Goal: Navigation & Orientation: Find specific page/section

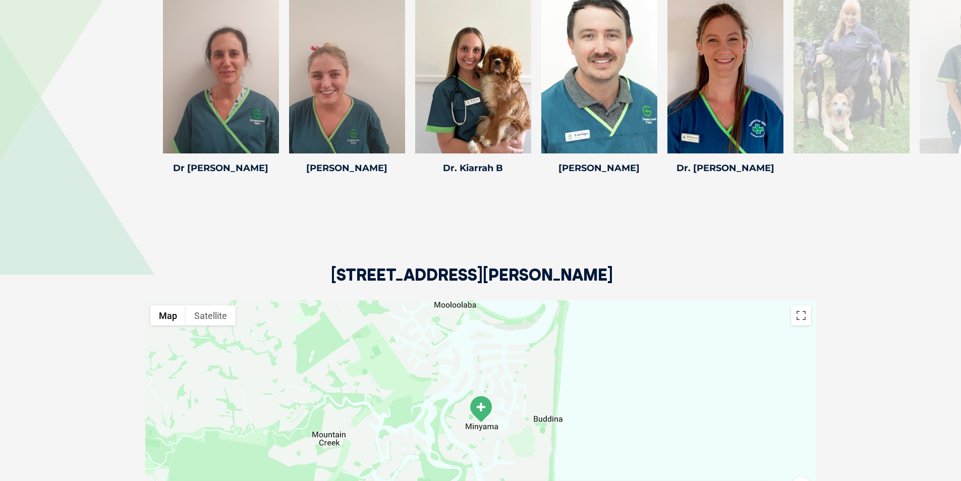
scroll to position [1564, 0]
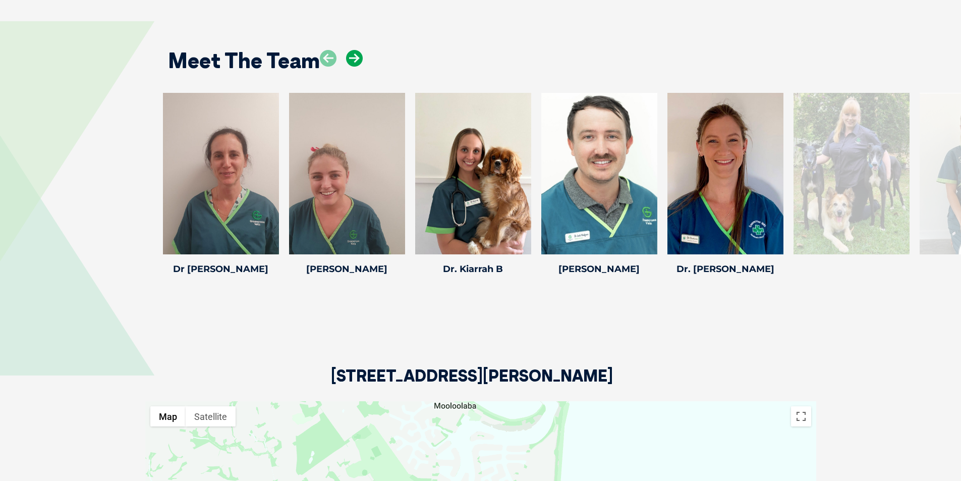
click at [356, 50] on icon at bounding box center [354, 58] width 17 height 17
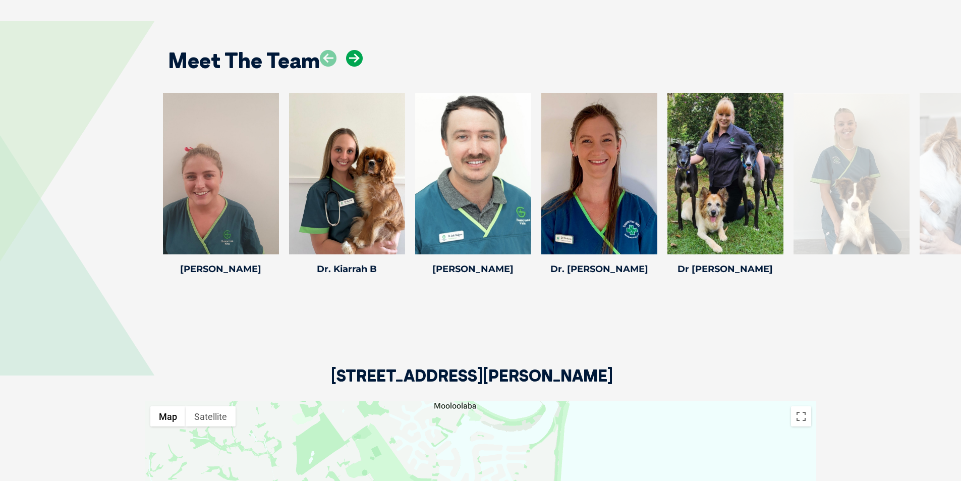
click at [356, 50] on icon at bounding box center [354, 58] width 17 height 17
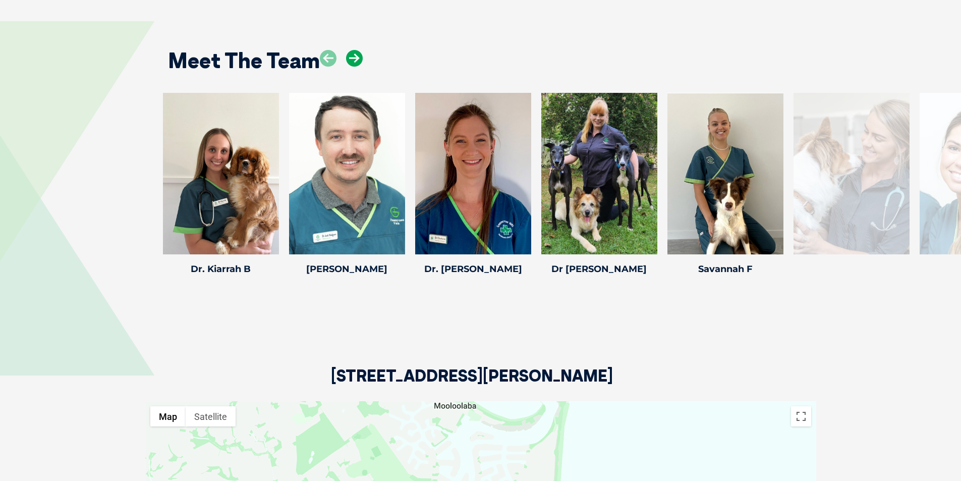
click at [356, 50] on icon at bounding box center [354, 58] width 17 height 17
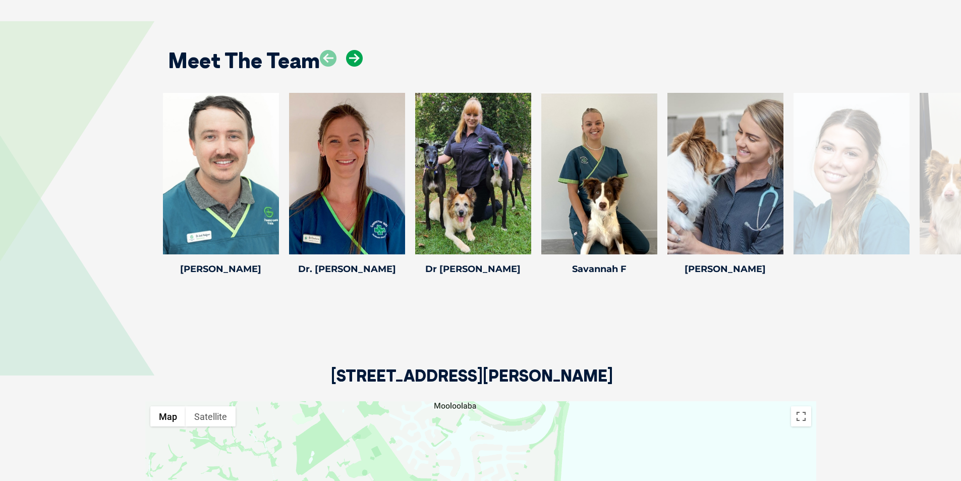
click at [356, 50] on icon at bounding box center [354, 58] width 17 height 17
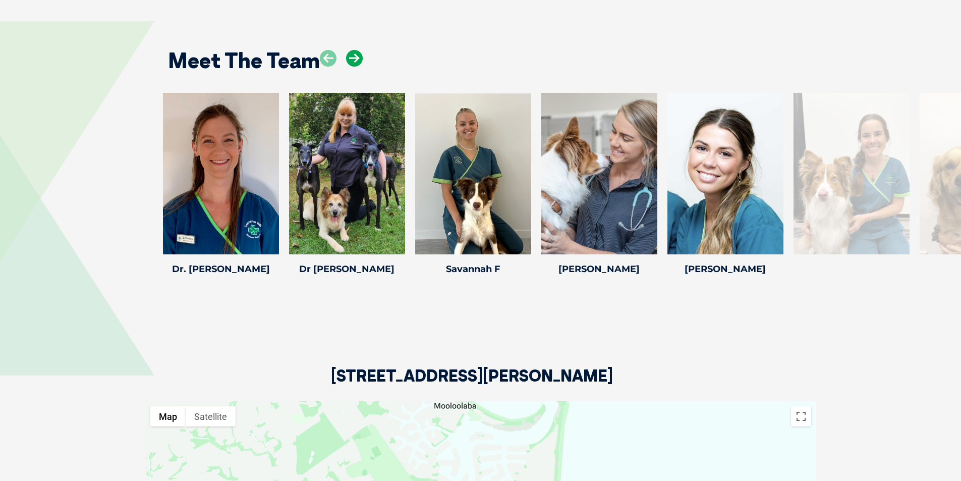
click at [356, 50] on icon at bounding box center [354, 58] width 17 height 17
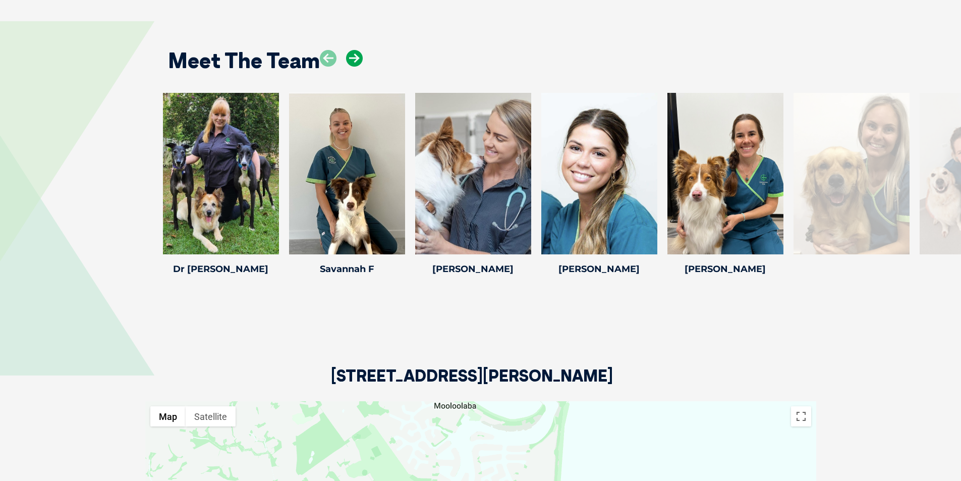
click at [356, 50] on icon at bounding box center [354, 58] width 17 height 17
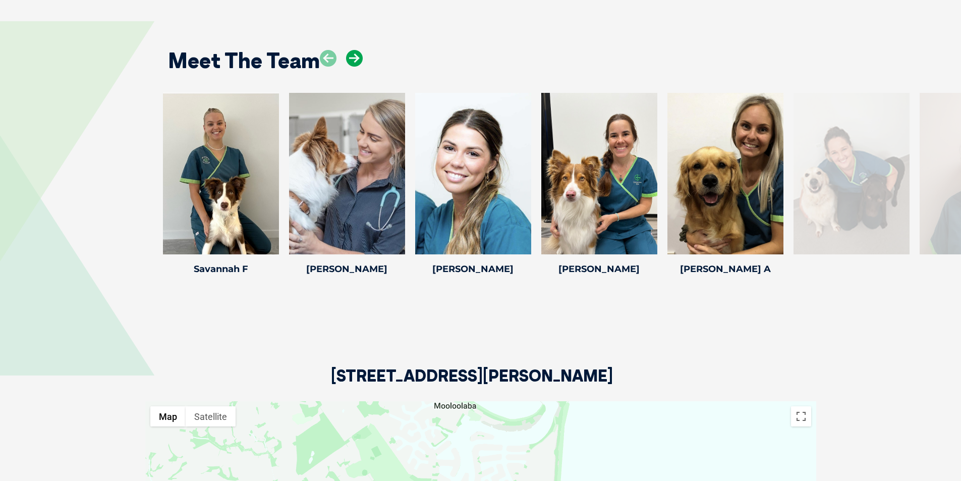
click at [356, 50] on icon at bounding box center [354, 58] width 17 height 17
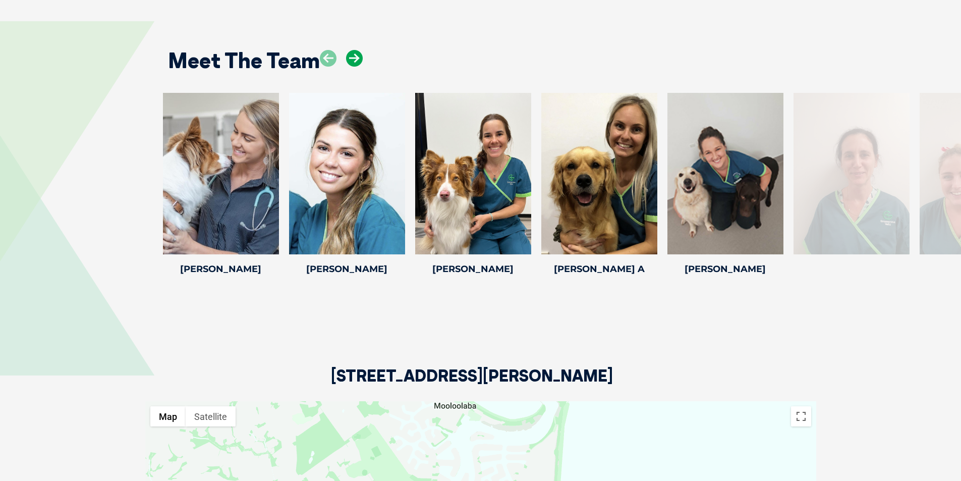
click at [356, 50] on icon at bounding box center [354, 58] width 17 height 17
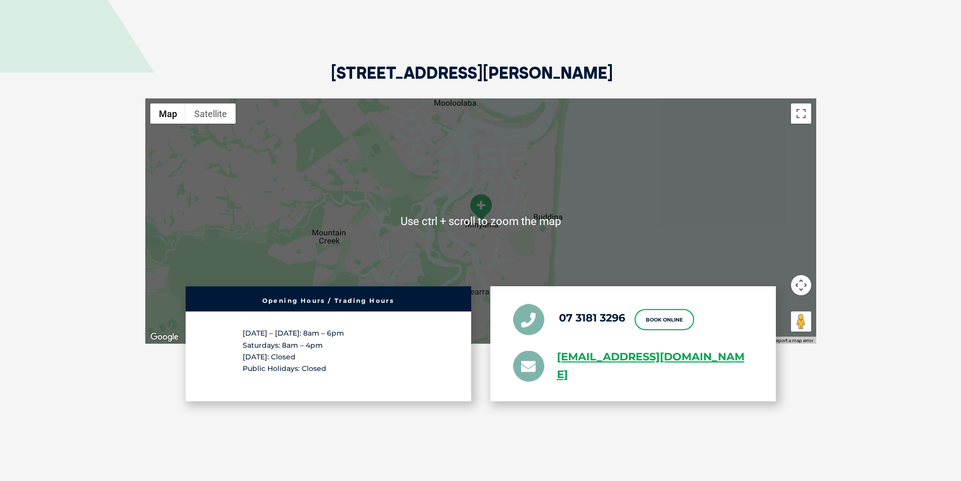
scroll to position [1766, 0]
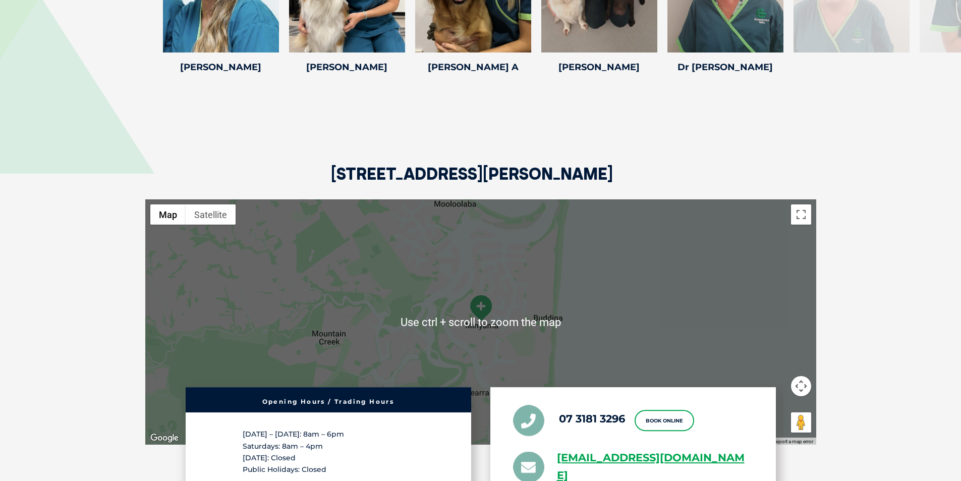
click at [612, 269] on div at bounding box center [480, 321] width 671 height 245
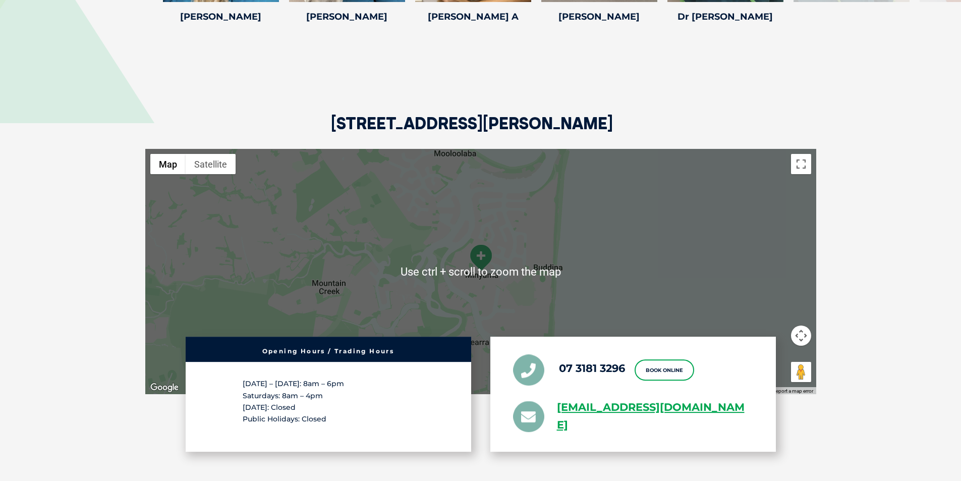
click at [502, 260] on div at bounding box center [480, 271] width 671 height 245
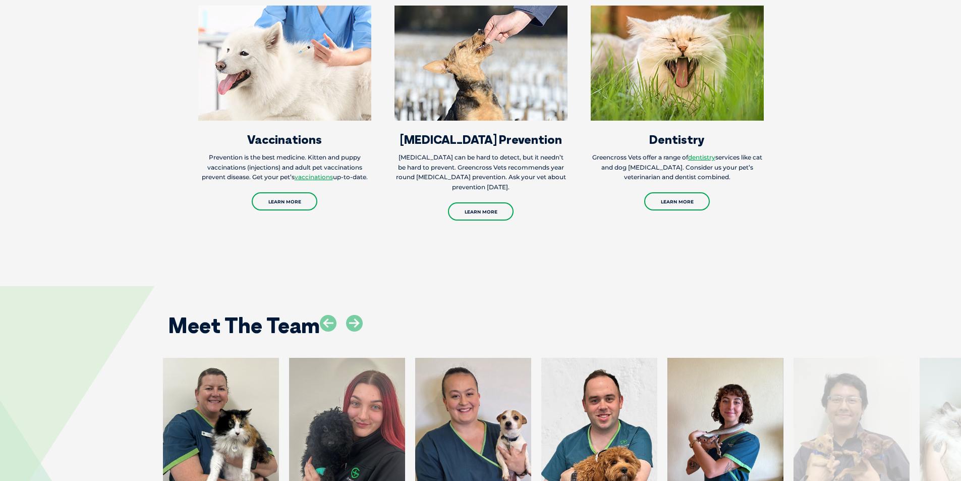
scroll to position [1513, 0]
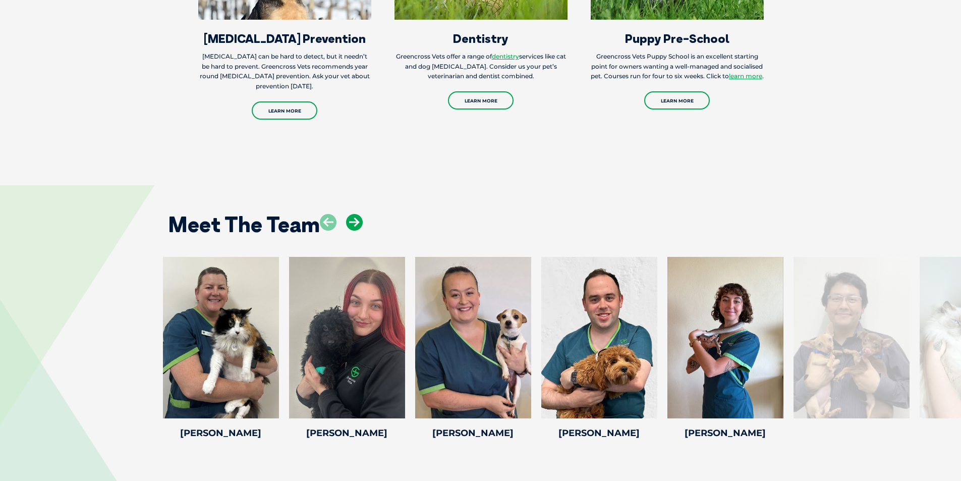
click at [354, 220] on icon at bounding box center [354, 222] width 17 height 17
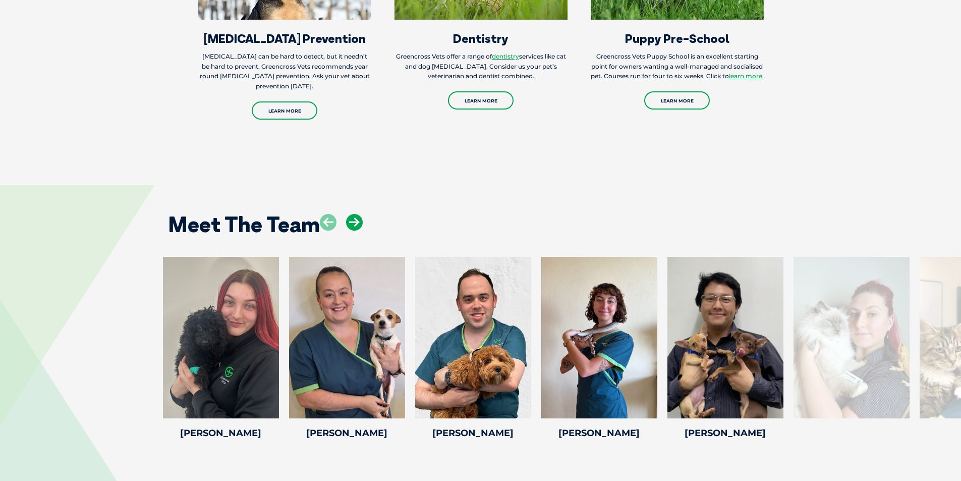
click at [354, 220] on icon at bounding box center [354, 222] width 17 height 17
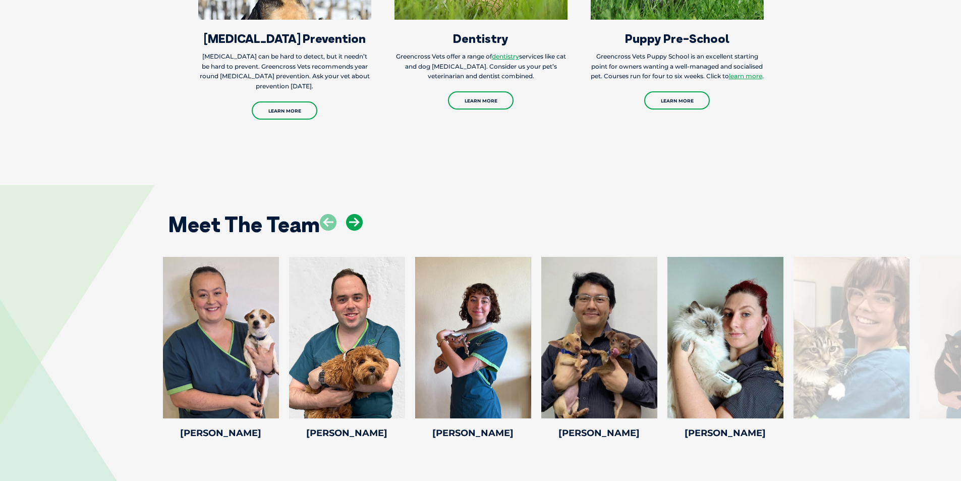
click at [354, 220] on icon at bounding box center [354, 222] width 17 height 17
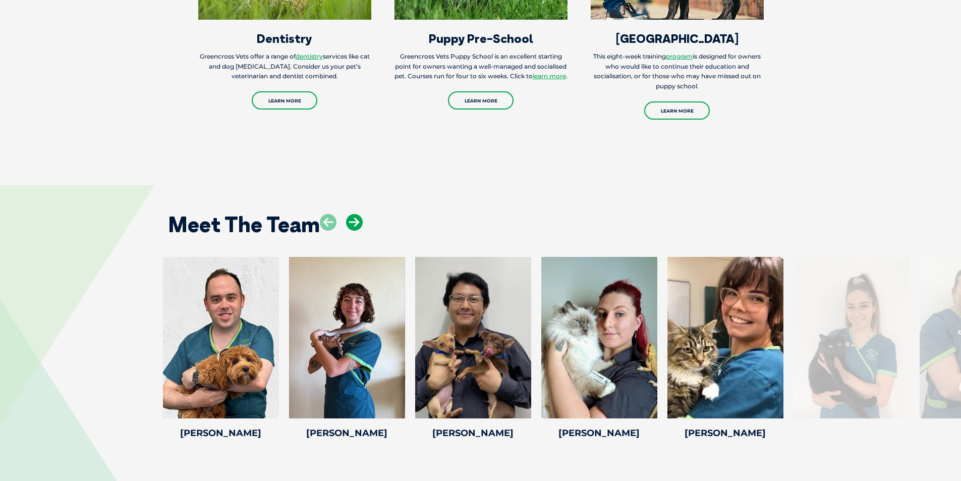
click at [354, 220] on icon at bounding box center [354, 222] width 17 height 17
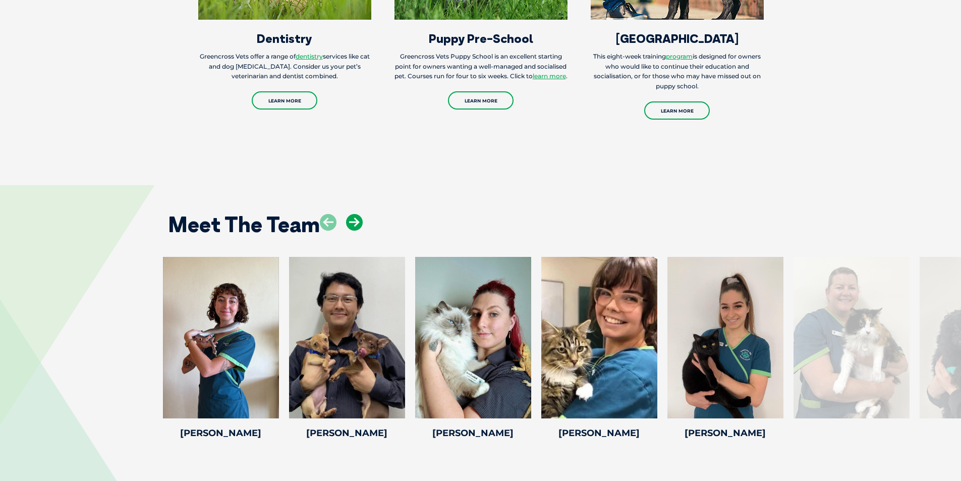
click at [354, 220] on icon at bounding box center [354, 222] width 17 height 17
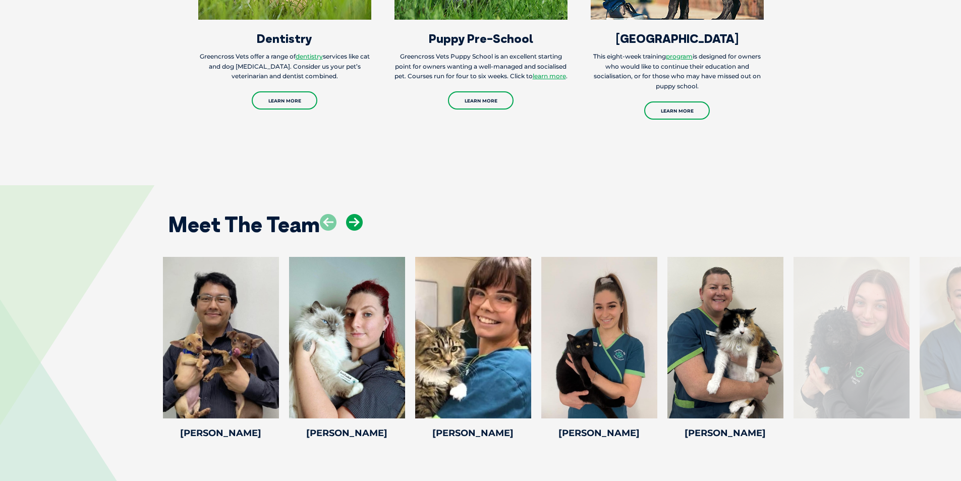
click at [354, 220] on icon at bounding box center [354, 222] width 17 height 17
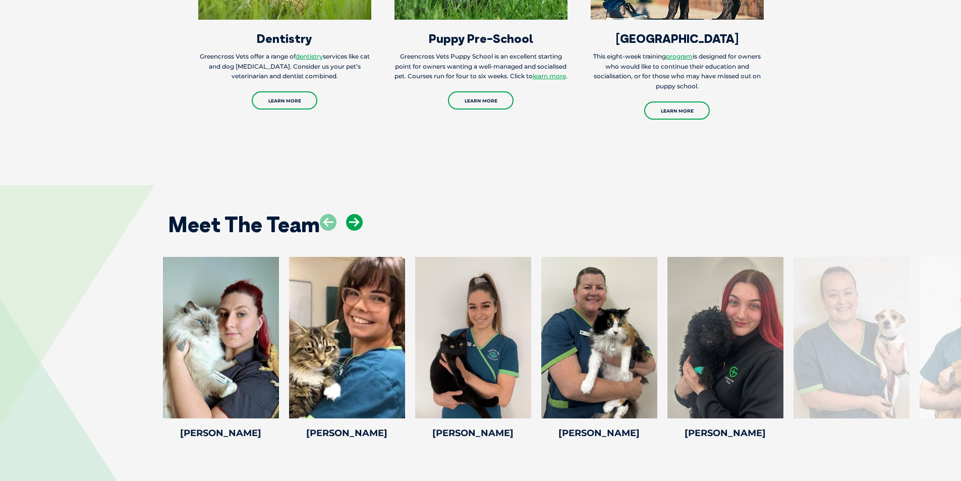
click at [354, 220] on icon at bounding box center [354, 222] width 17 height 17
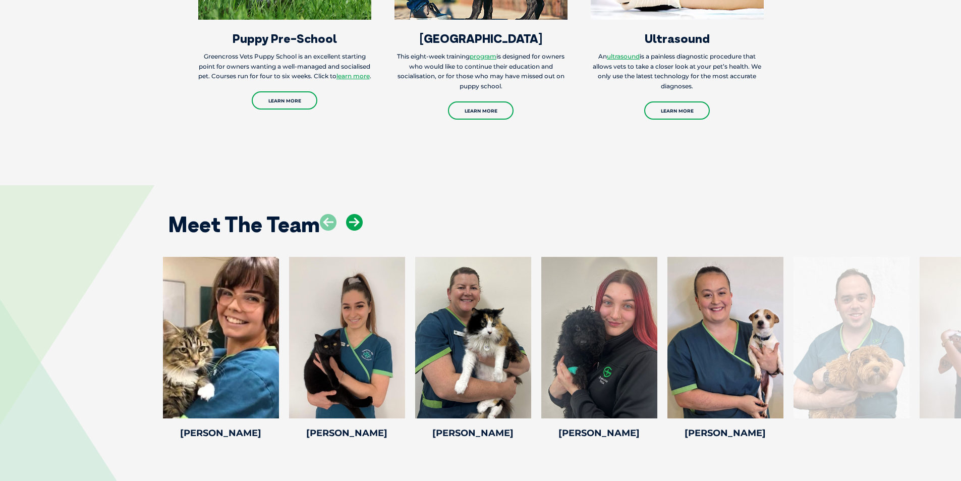
click at [354, 220] on icon at bounding box center [354, 222] width 17 height 17
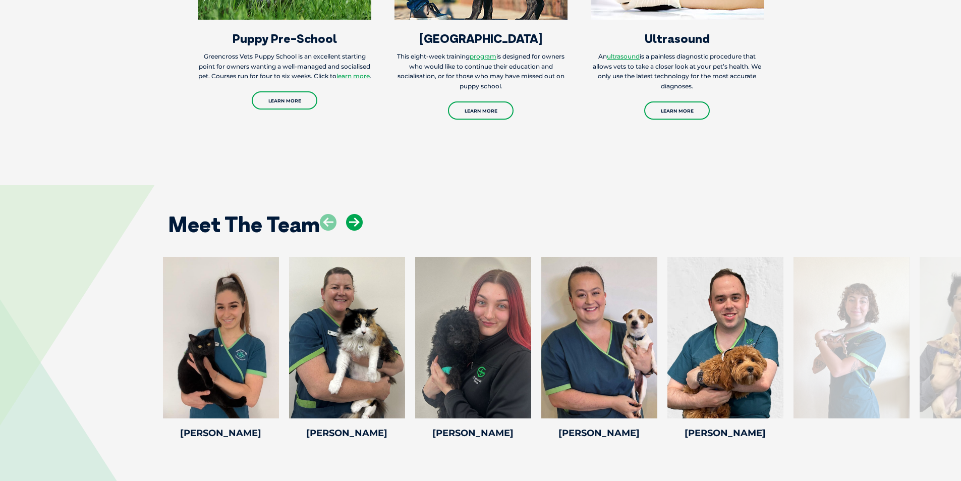
click at [354, 220] on icon at bounding box center [354, 222] width 17 height 17
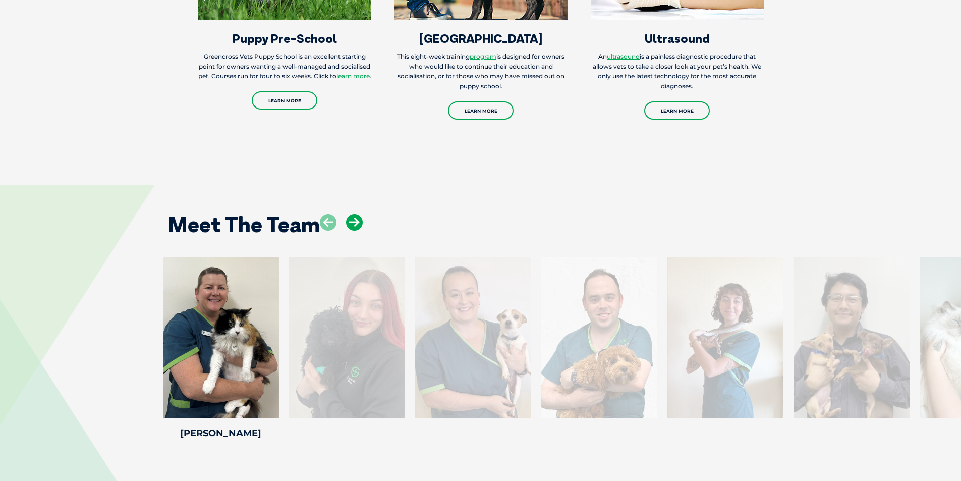
click at [354, 220] on icon at bounding box center [354, 222] width 17 height 17
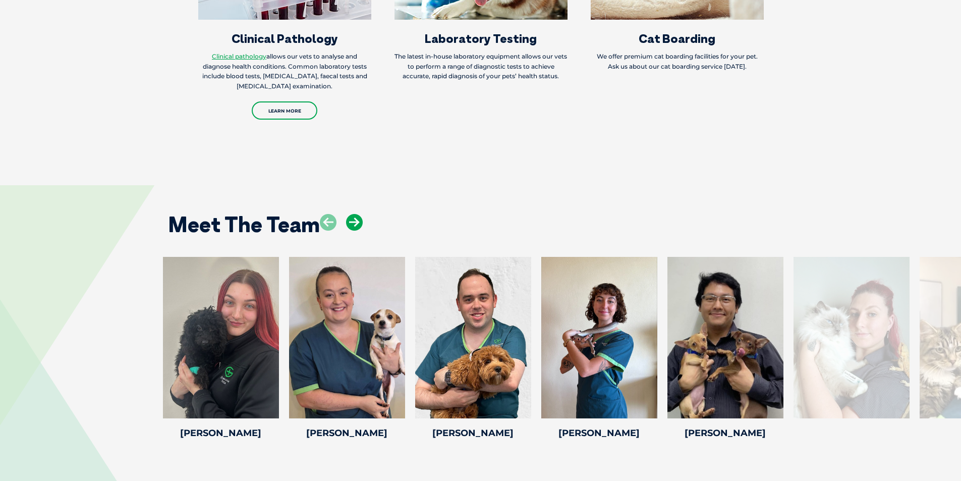
click at [356, 217] on icon at bounding box center [354, 222] width 17 height 17
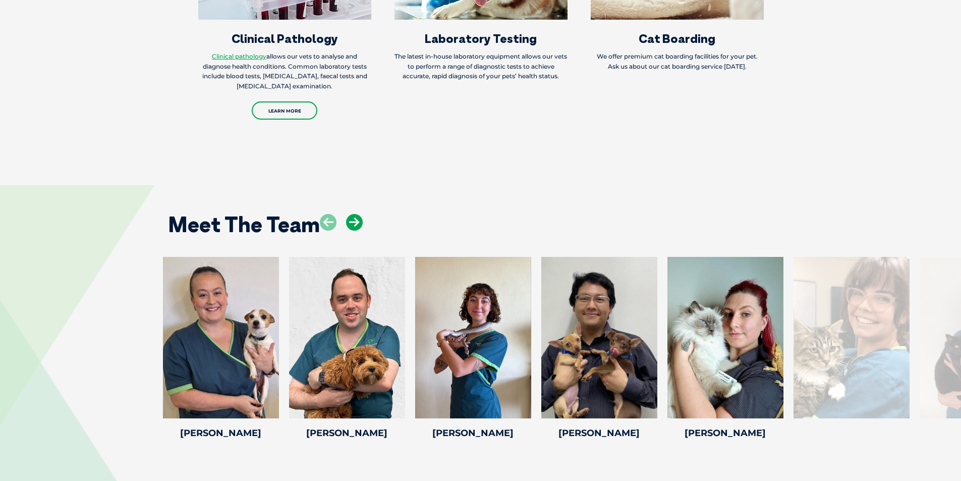
click at [356, 217] on icon at bounding box center [354, 222] width 17 height 17
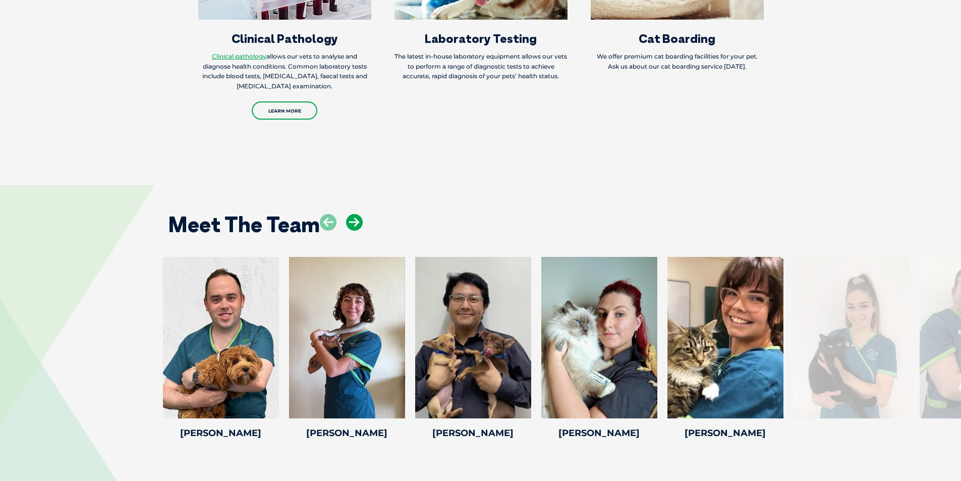
click at [356, 217] on icon at bounding box center [354, 222] width 17 height 17
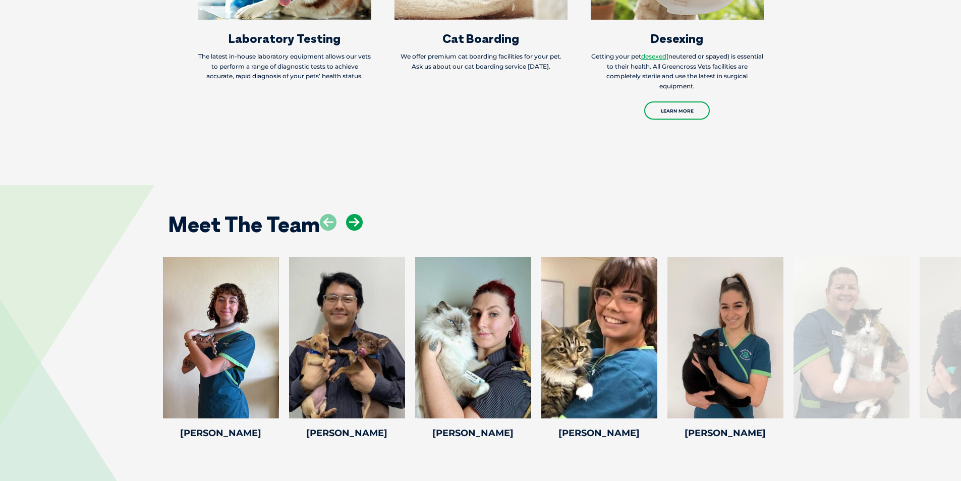
click at [356, 217] on icon at bounding box center [354, 222] width 17 height 17
